Goal: Task Accomplishment & Management: Manage account settings

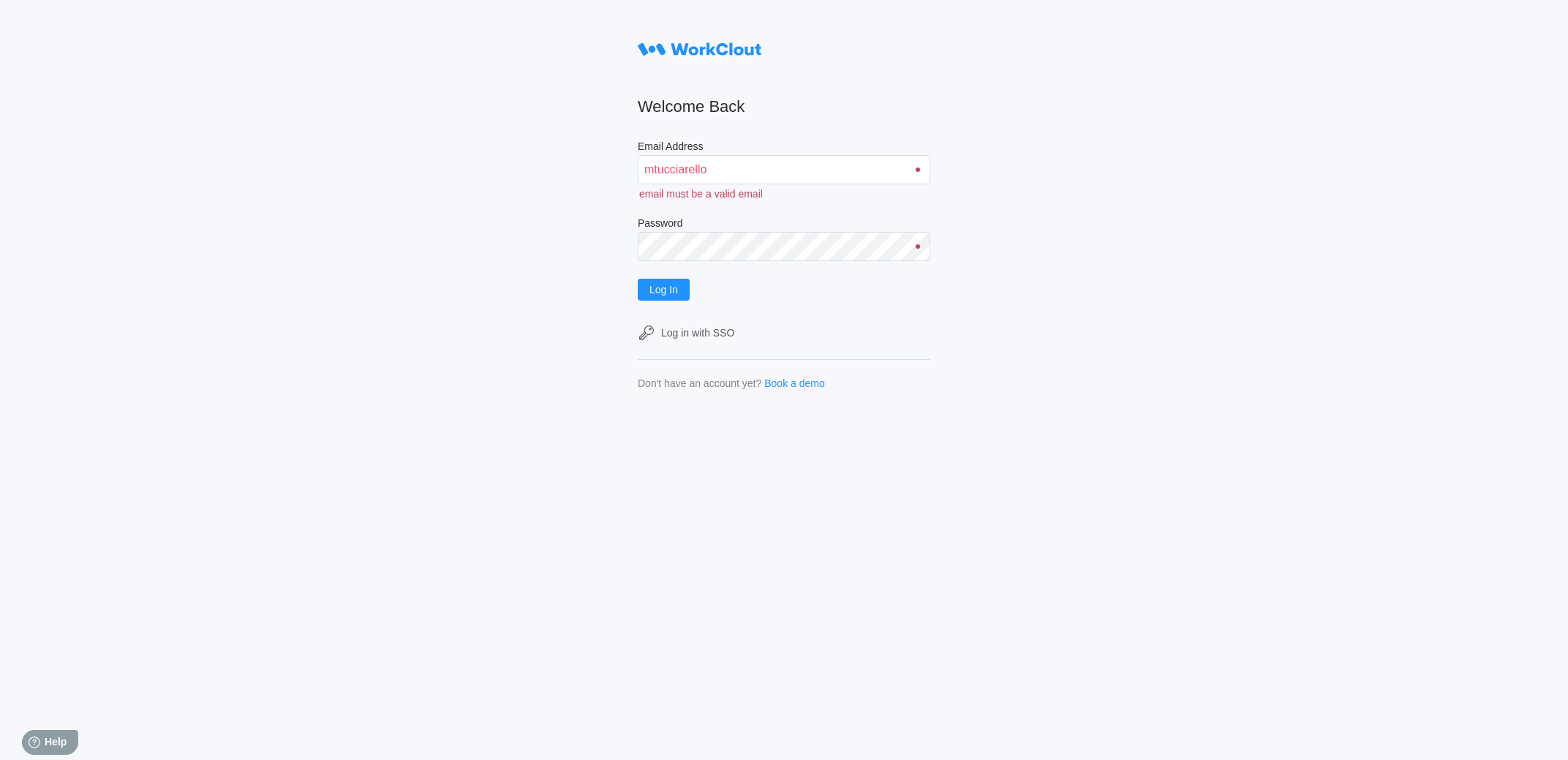
click at [829, 564] on div "Welcome Back Email Address mtucciarello email must be a valid email Password Lo…" at bounding box center [784, 397] width 292 height 725
click at [662, 298] on button "Log In" at bounding box center [664, 290] width 51 height 22
click at [662, 185] on input "[EMAIL_ADDRESS][DOMAIN_NAME]" at bounding box center [784, 170] width 292 height 29
type input "mtucciarello@mailinator.com"
click at [678, 274] on span "Log In" at bounding box center [664, 274] width 28 height 11
